Goal: Transaction & Acquisition: Purchase product/service

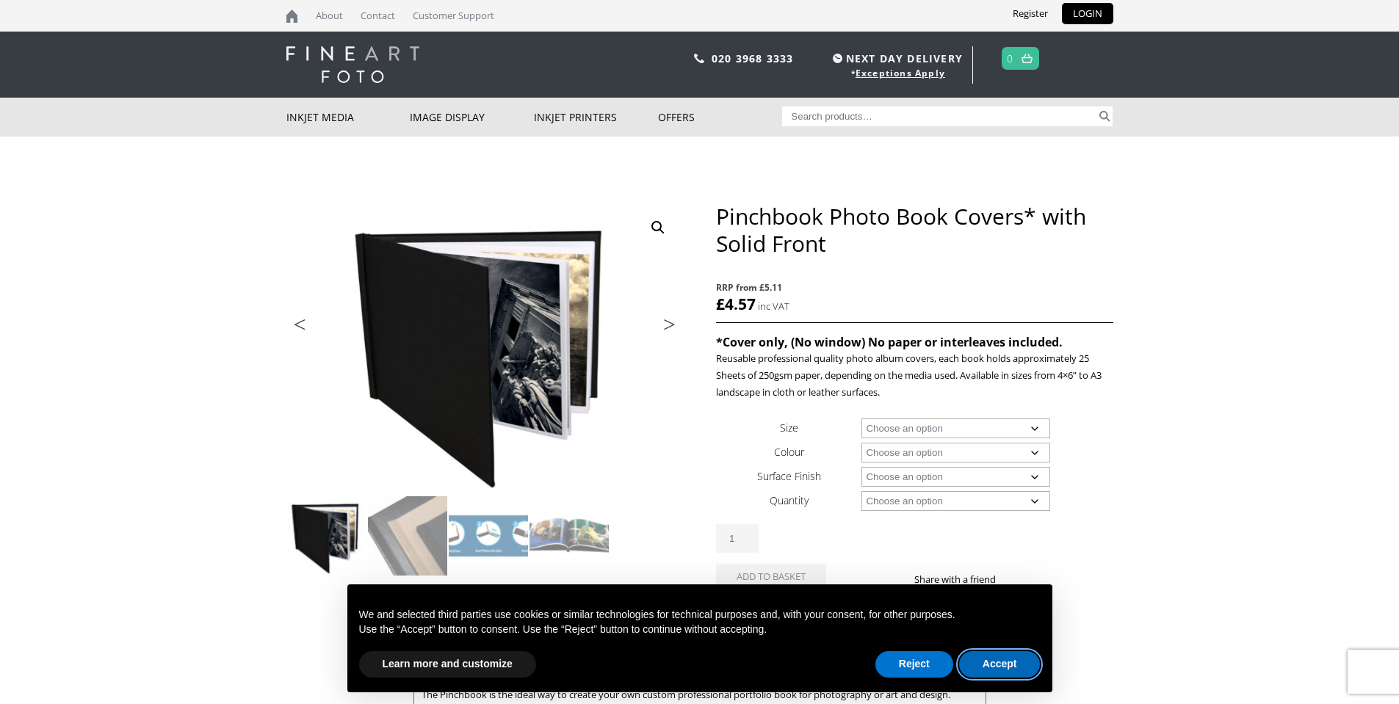
click at [1006, 663] on button "Accept" at bounding box center [1000, 665] width 82 height 26
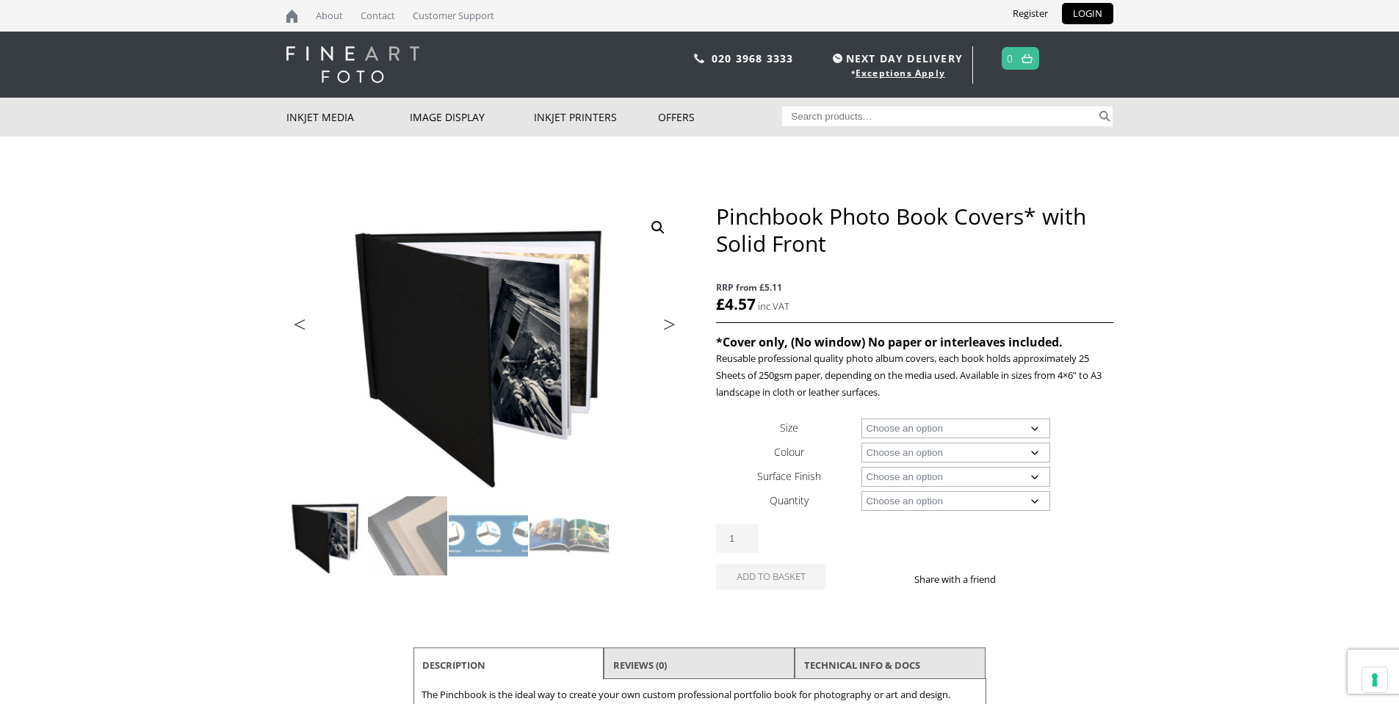
click at [1041, 428] on select "Choose an option A4 Landscape 4" x 6" 5" x 7"" at bounding box center [956, 429] width 189 height 20
click at [862, 419] on select "Choose an option A4 Landscape 4" x 6" 5" x 7"" at bounding box center [956, 429] width 189 height 20
click at [577, 544] on img at bounding box center [569, 536] width 79 height 79
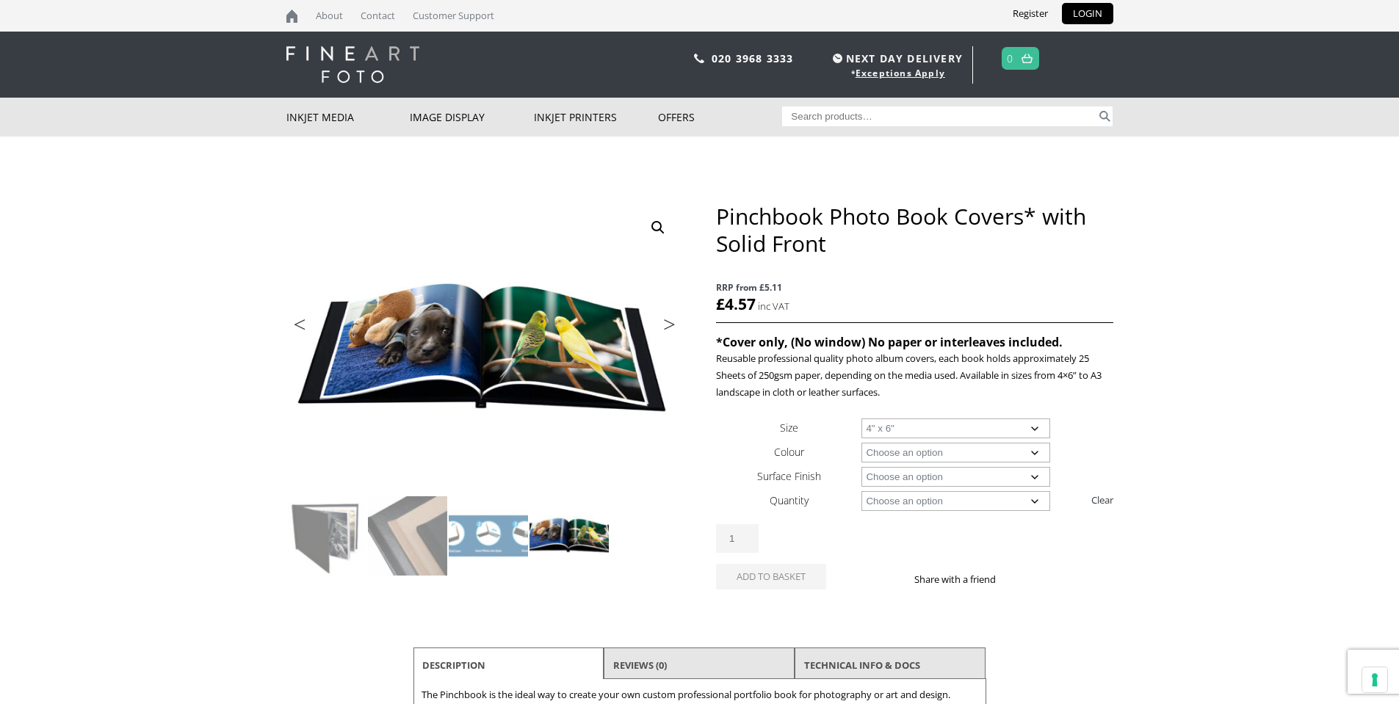
click at [1038, 428] on select "Choose an option A4 Landscape 4" x 6" 5" x 7"" at bounding box center [956, 429] width 189 height 20
click at [1183, 464] on body "NEXT DAY DELIVERY * Exceptions Apply About Contact Customer Support Register LO…" at bounding box center [699, 352] width 1399 height 704
click at [1036, 431] on select "Choose an option A4 Landscape 4" x 6" 5" x 7"" at bounding box center [956, 429] width 189 height 20
select select "5-x-7"
click at [862, 419] on select "Choose an option A4 Landscape 4" x 6" 5" x 7"" at bounding box center [956, 429] width 189 height 20
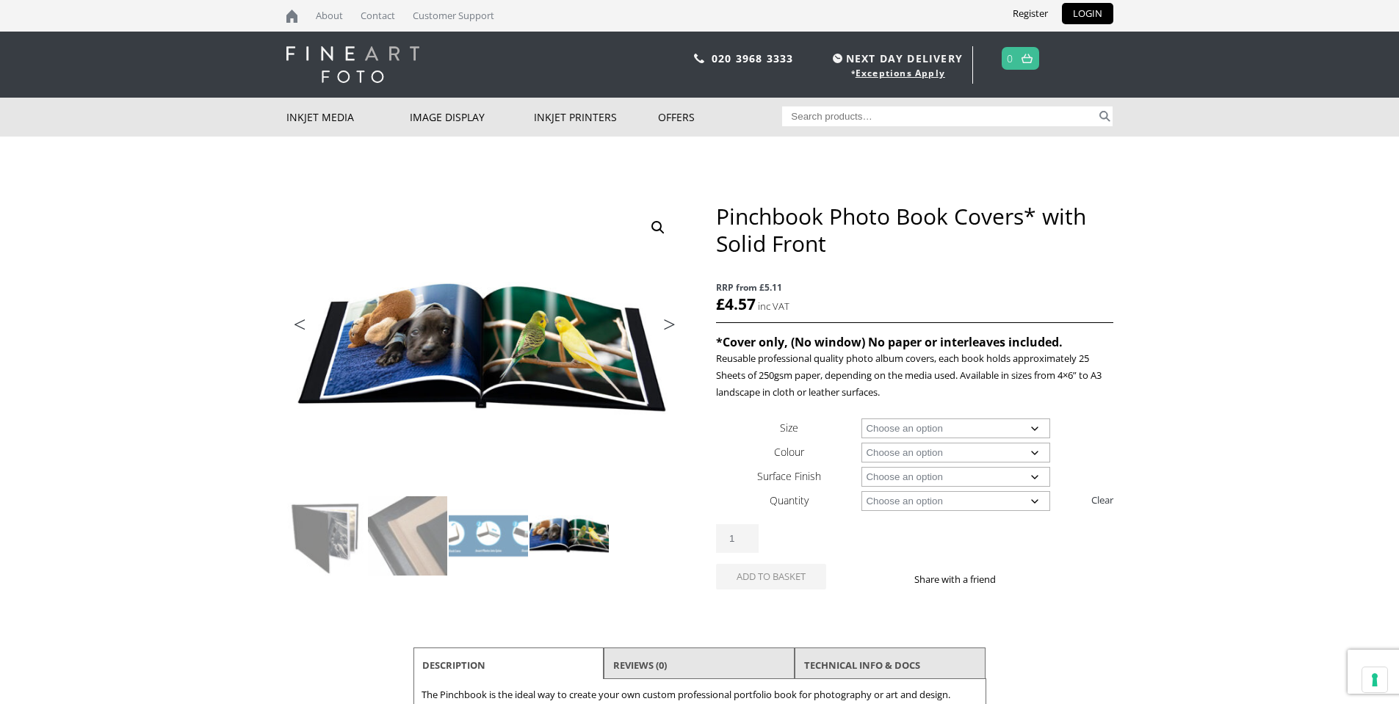
click at [1038, 450] on select "Choose an option Black Taupe" at bounding box center [956, 453] width 189 height 20
click at [862, 443] on select "Choose an option Black Taupe" at bounding box center [956, 453] width 189 height 20
click at [1043, 454] on select "Choose an option Black Taupe" at bounding box center [956, 453] width 189 height 20
click at [862, 443] on select "Choose an option Black Taupe" at bounding box center [956, 453] width 189 height 20
select select "black"
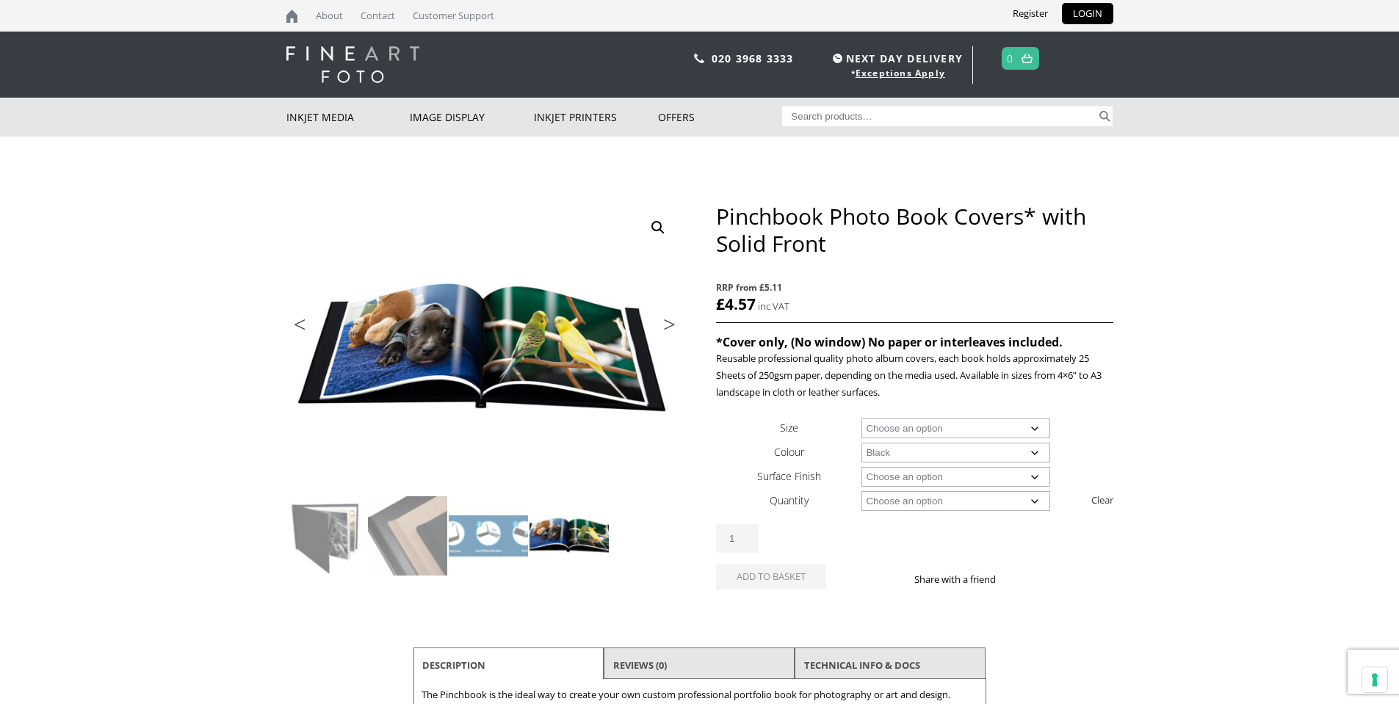
click at [1039, 475] on select "Choose an option Cloth" at bounding box center [956, 477] width 189 height 20
select select "cloth"
click at [862, 467] on select "Choose an option Cloth" at bounding box center [956, 477] width 189 height 20
select select "black"
click at [1034, 496] on select "Choose an option 1 Book 10 Books" at bounding box center [956, 501] width 189 height 20
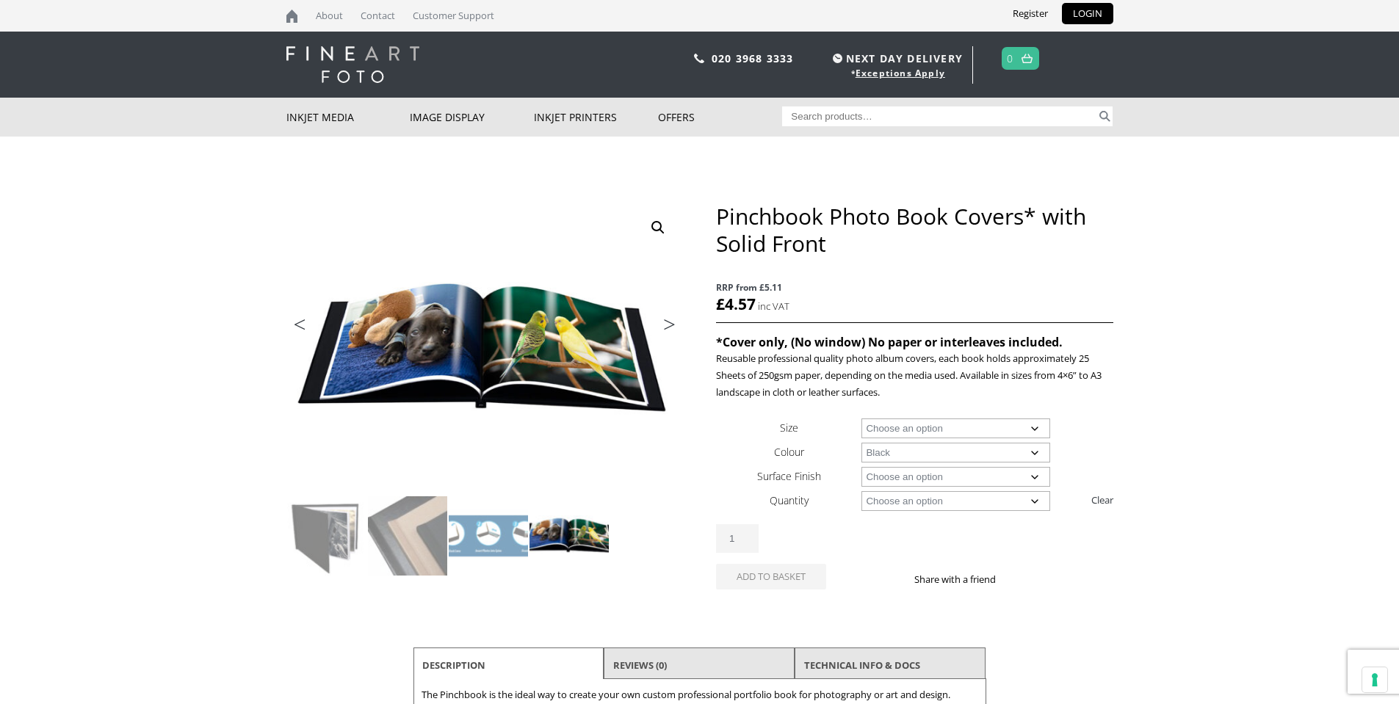
select select "1-book"
click at [862, 491] on select "Choose an option 1 Book 10 Books" at bounding box center [956, 501] width 189 height 20
select select "black"
select select "1-book"
